Goal: Task Accomplishment & Management: Use online tool/utility

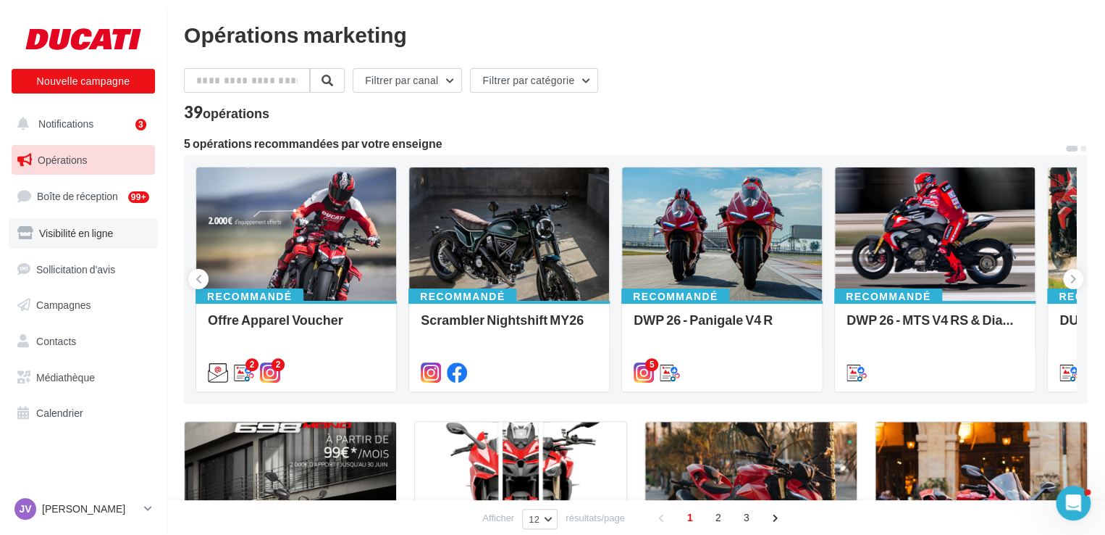
click at [89, 235] on span "Visibilité en ligne" at bounding box center [76, 233] width 74 height 12
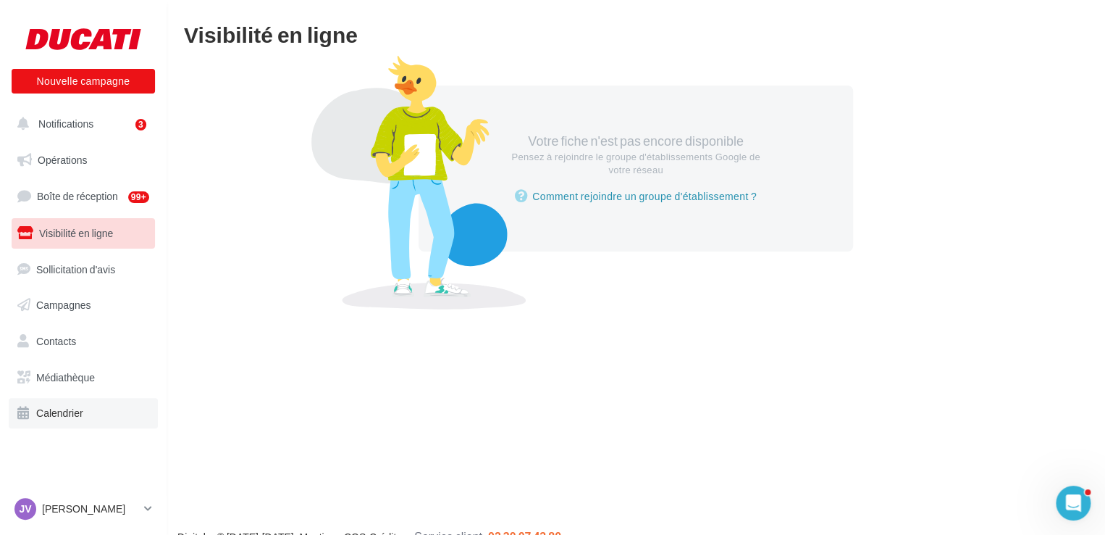
click at [74, 417] on span "Calendrier" at bounding box center [59, 412] width 47 height 12
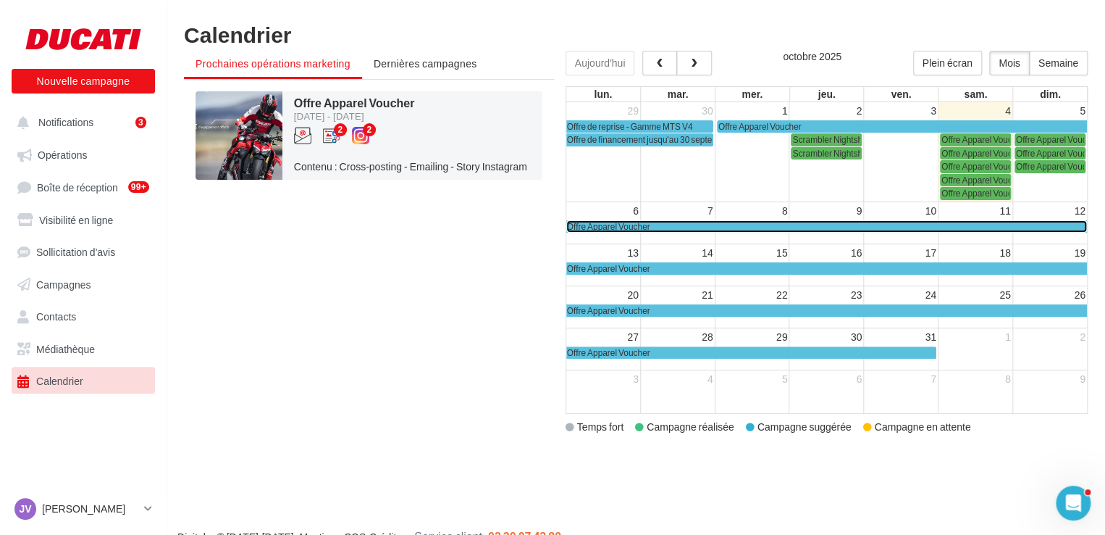
click at [612, 224] on span "Offre Apparel Voucher" at bounding box center [608, 226] width 83 height 11
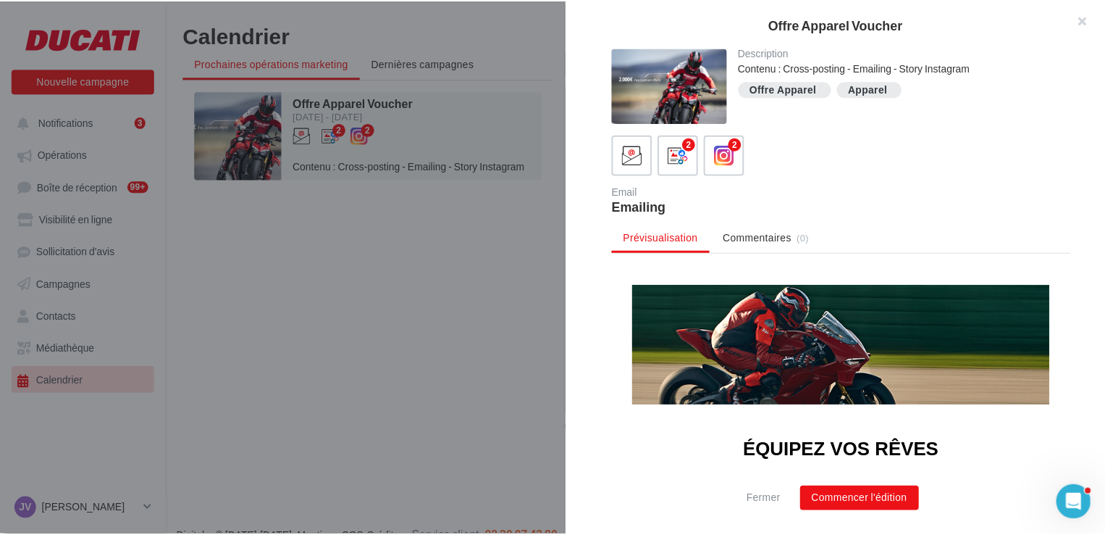
scroll to position [72, 0]
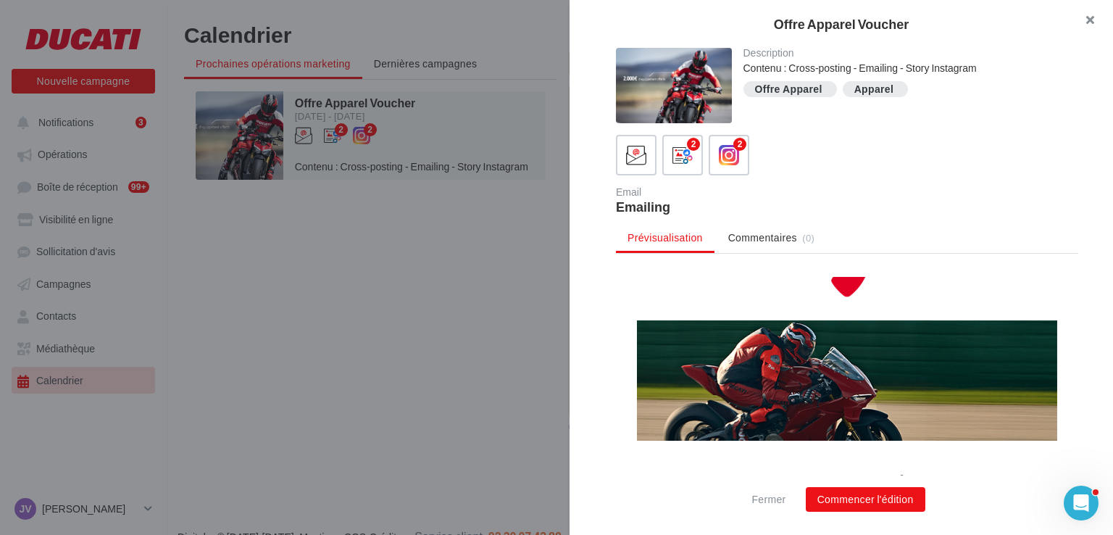
click at [1078, 25] on button "button" at bounding box center [1084, 21] width 58 height 43
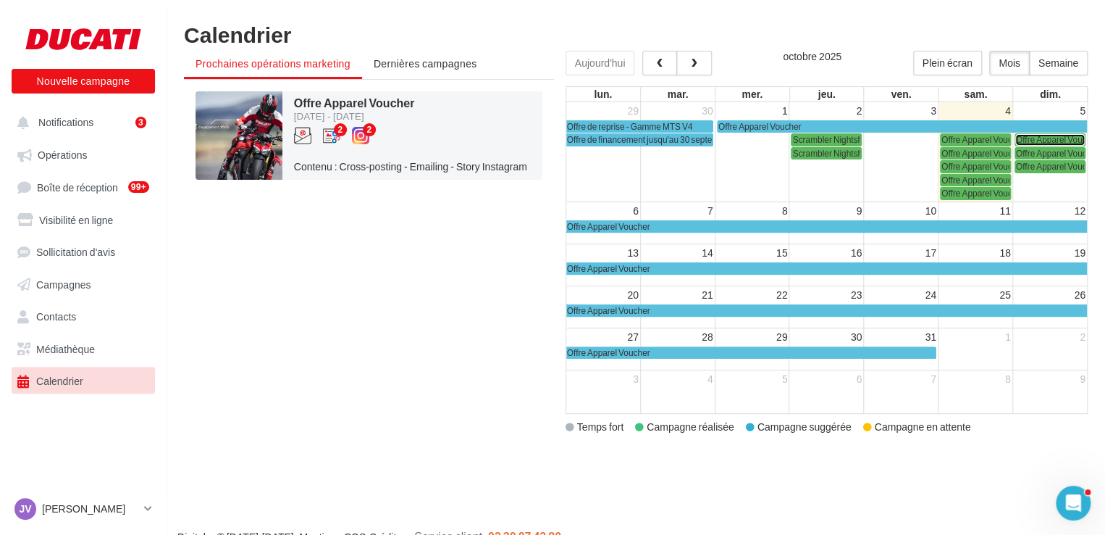
click at [1046, 140] on span "Offre Apparel Voucher" at bounding box center [1057, 139] width 83 height 11
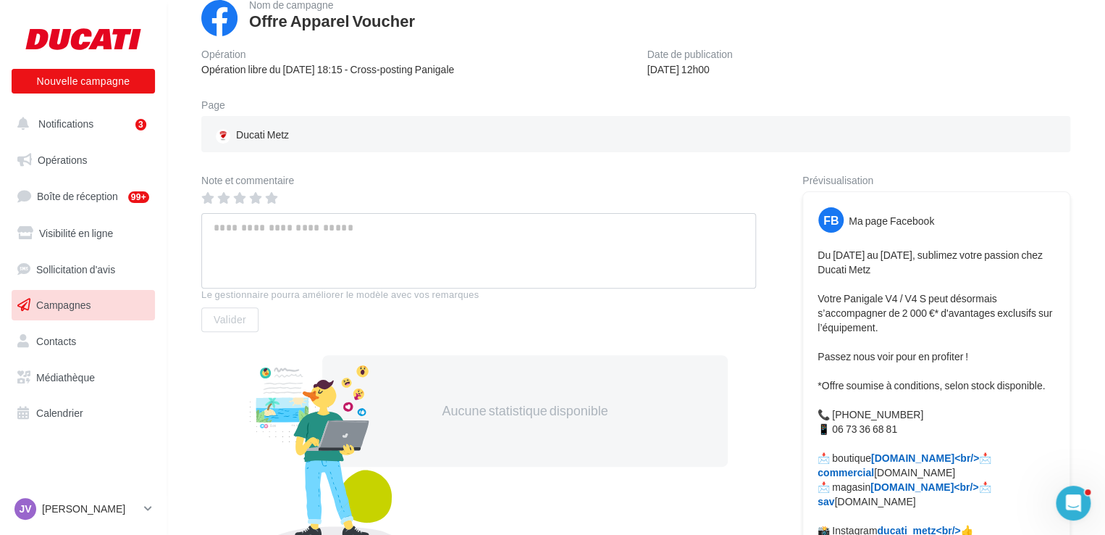
scroll to position [72, 0]
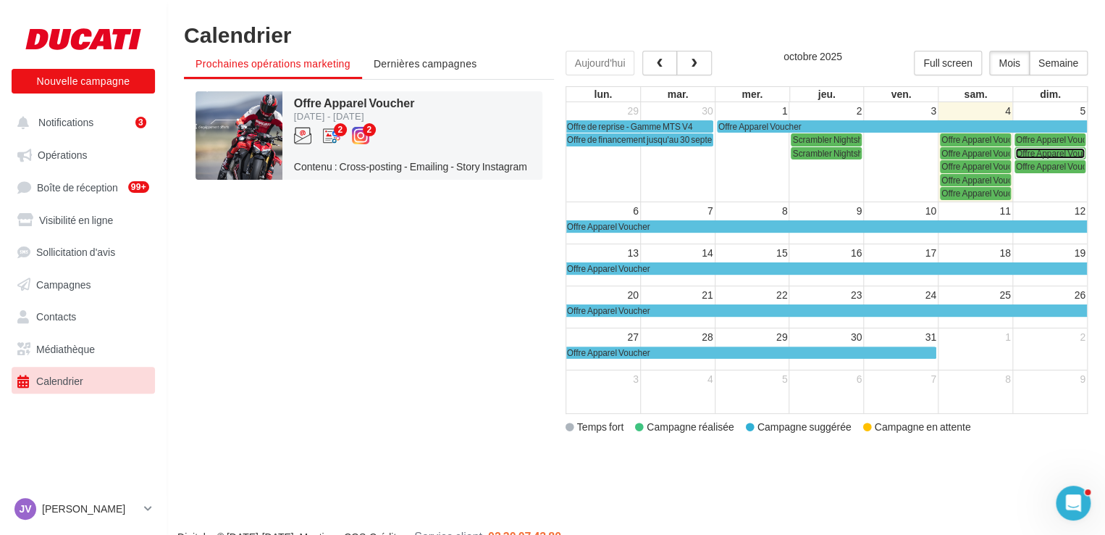
click at [1038, 151] on span "Offre Apparel Voucher" at bounding box center [1057, 153] width 83 height 11
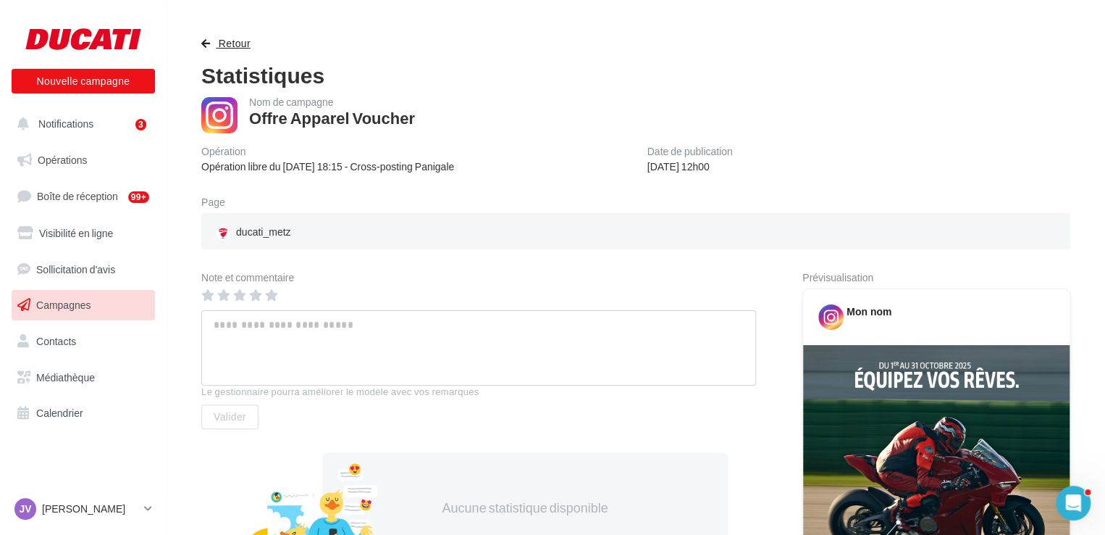
click at [217, 43] on button "Retour" at bounding box center [228, 43] width 55 height 17
click at [212, 47] on button "Retour" at bounding box center [228, 43] width 55 height 17
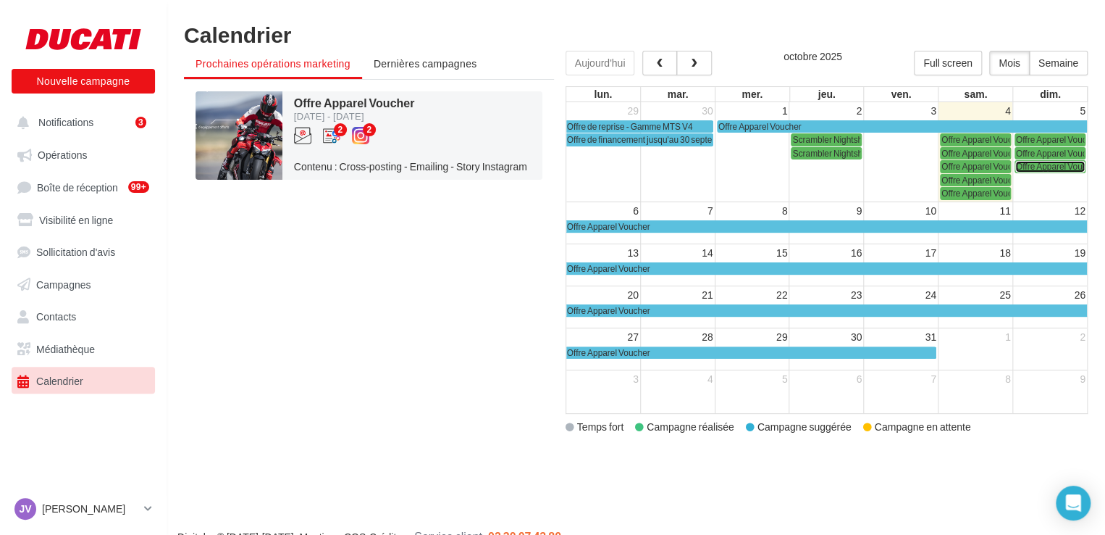
click at [1036, 166] on span "Offre Apparel Voucher" at bounding box center [1057, 166] width 83 height 11
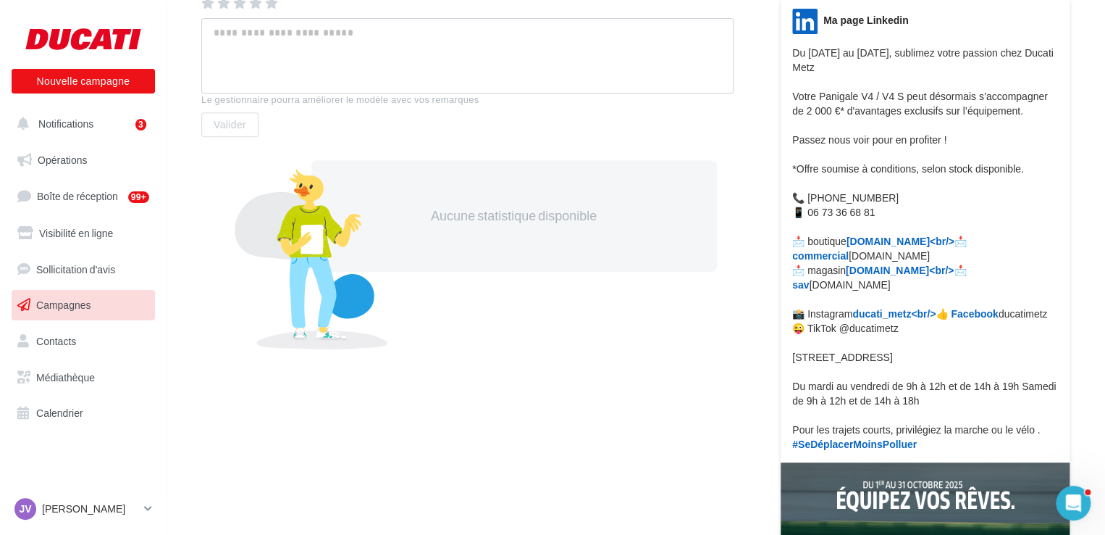
scroll to position [217, 0]
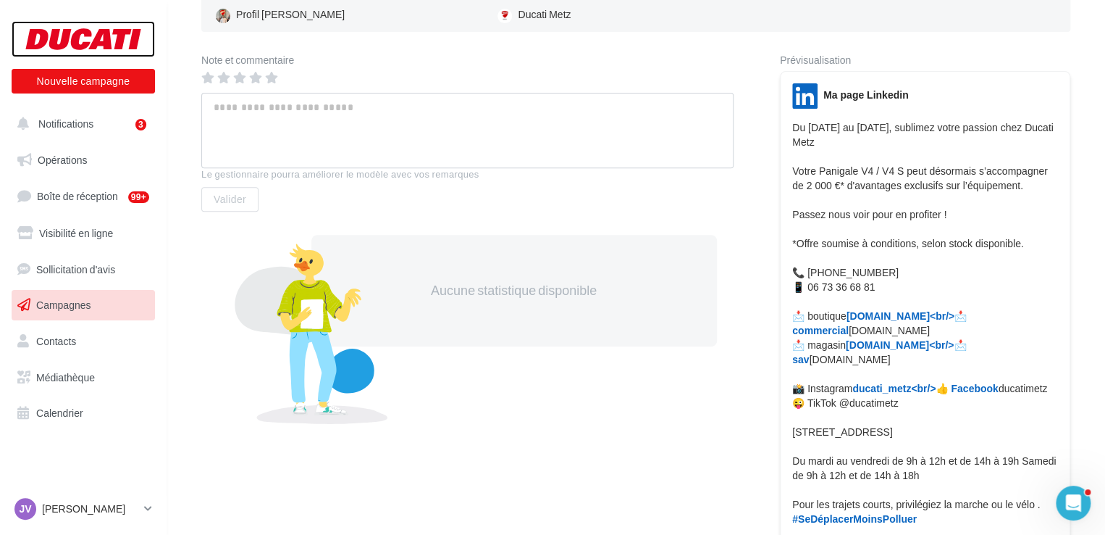
click at [97, 44] on div at bounding box center [83, 39] width 116 height 36
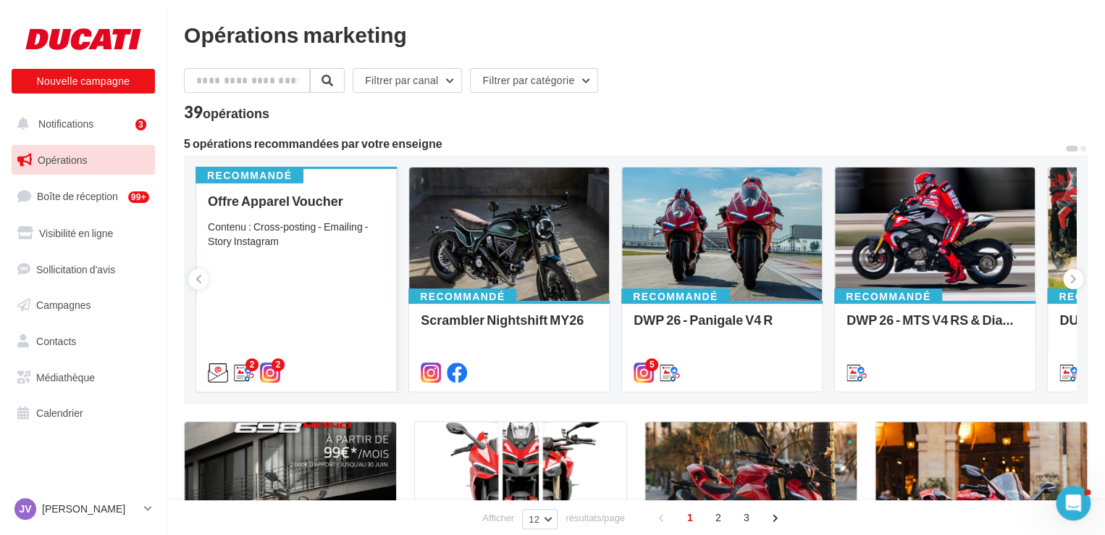
click at [342, 219] on div "Contenu : Cross-posting - Emailing - Story Instagram" at bounding box center [296, 233] width 177 height 29
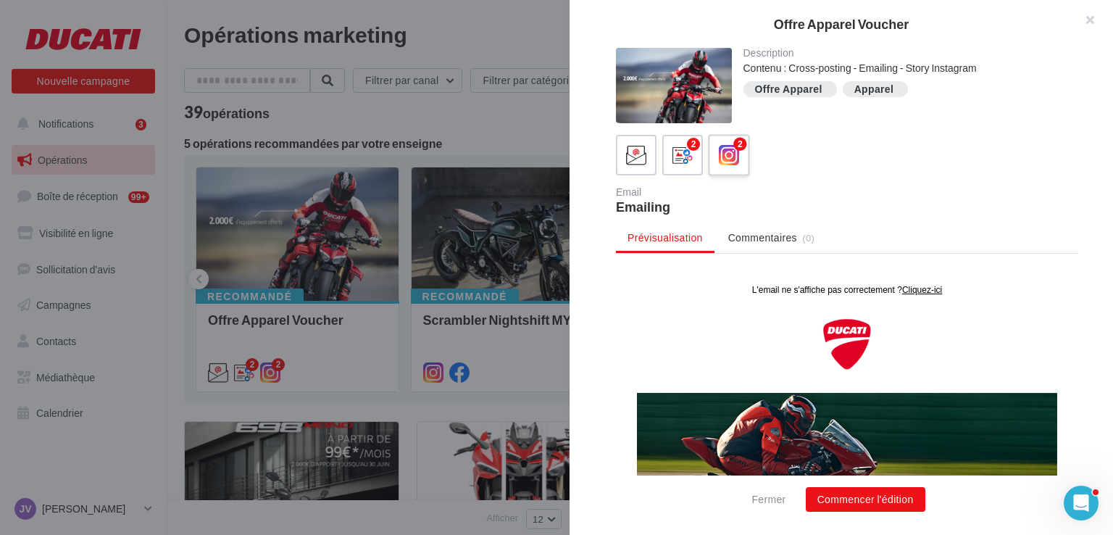
click at [735, 157] on icon at bounding box center [729, 155] width 21 height 21
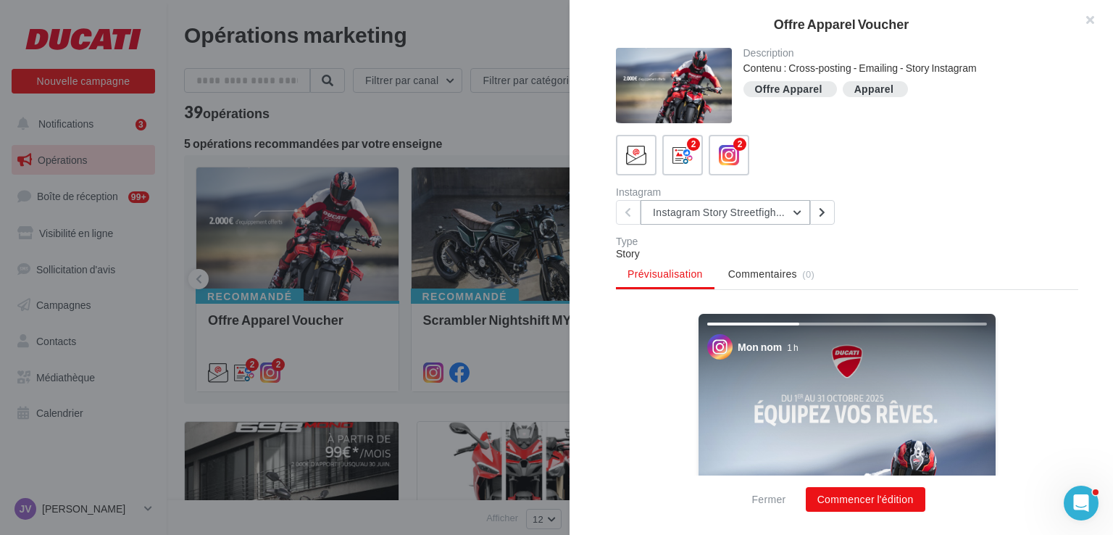
click at [782, 215] on button "Instagram Story Streetfighter" at bounding box center [725, 212] width 170 height 25
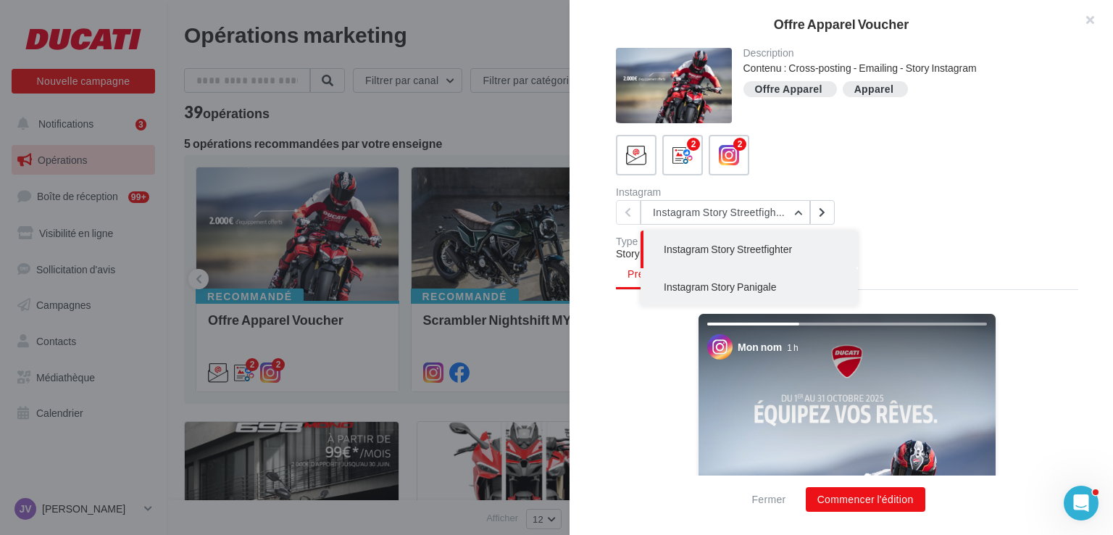
click at [779, 288] on button "Instagram Story Panigale" at bounding box center [748, 287] width 217 height 38
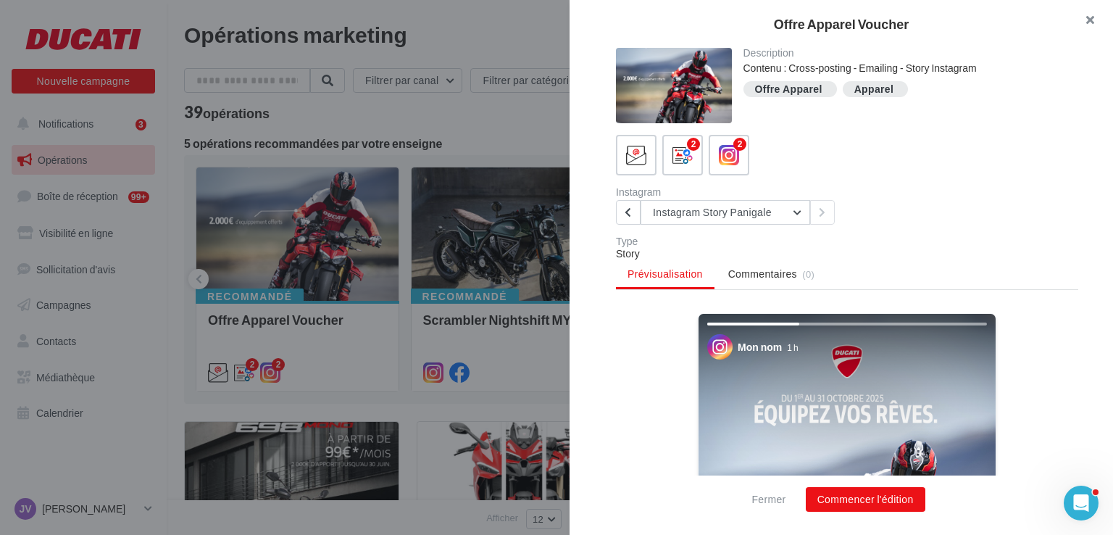
drag, startPoint x: 1092, startPoint y: 20, endPoint x: 1084, endPoint y: 32, distance: 14.5
click at [1092, 20] on button "button" at bounding box center [1084, 21] width 58 height 43
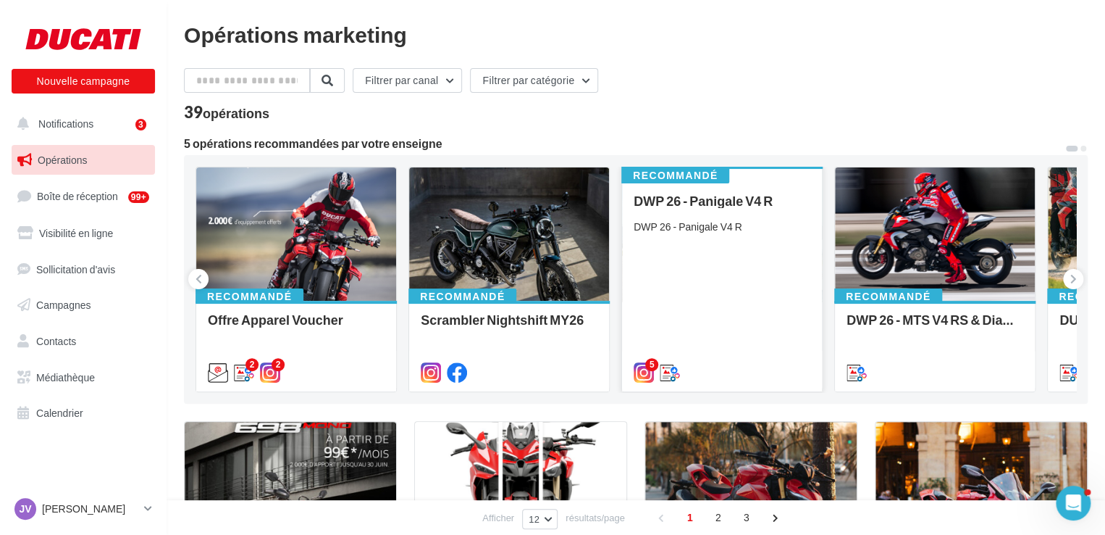
click at [676, 223] on div "DWP 26 - Panigale V4 R" at bounding box center [722, 226] width 177 height 14
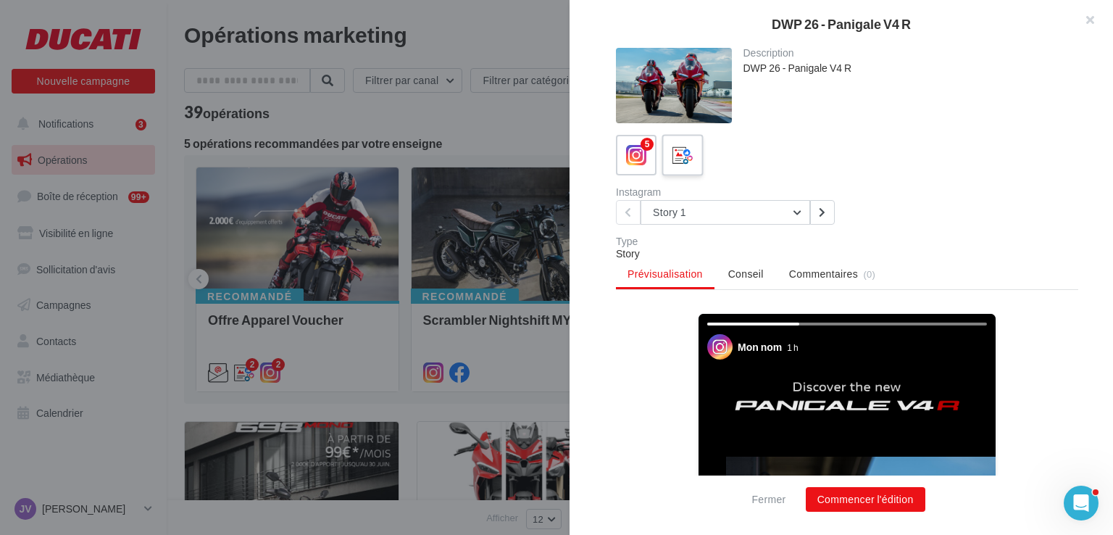
click at [681, 146] on icon at bounding box center [682, 155] width 21 height 21
